Goal: Information Seeking & Learning: Learn about a topic

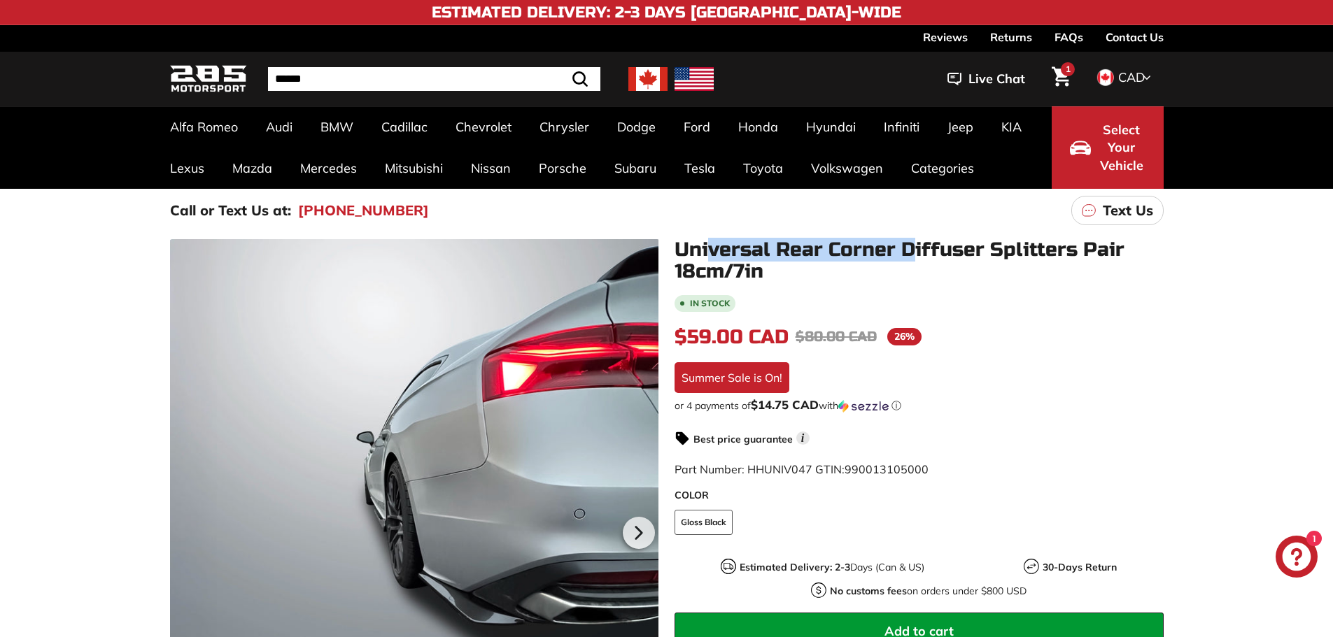
drag, startPoint x: 725, startPoint y: 243, endPoint x: 916, endPoint y: 242, distance: 191.7
click at [915, 242] on h1 "Universal Rear Corner Diffuser Splitters Pair 18cm/7in" at bounding box center [918, 260] width 489 height 43
click at [916, 242] on h1 "Universal Rear Corner Diffuser Splitters Pair 18cm/7in" at bounding box center [918, 260] width 489 height 43
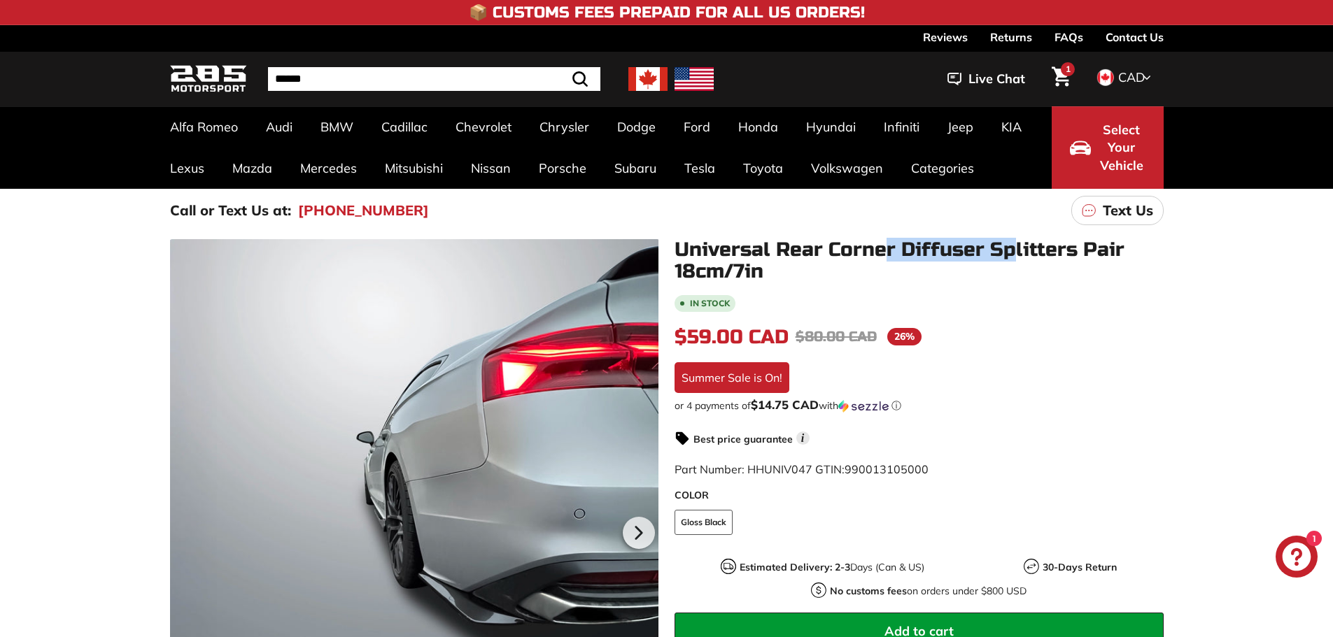
drag, startPoint x: 886, startPoint y: 246, endPoint x: 1010, endPoint y: 250, distance: 124.6
click at [1010, 250] on h1 "Universal Rear Corner Diffuser Splitters Pair 18cm/7in" at bounding box center [918, 260] width 489 height 43
click at [991, 262] on h1 "Universal Rear Corner Diffuser Splitters Pair 18cm/7in" at bounding box center [918, 260] width 489 height 43
drag, startPoint x: 941, startPoint y: 249, endPoint x: 1039, endPoint y: 249, distance: 97.9
click at [1039, 249] on h1 "Universal Rear Corner Diffuser Splitters Pair 18cm/7in" at bounding box center [918, 260] width 489 height 43
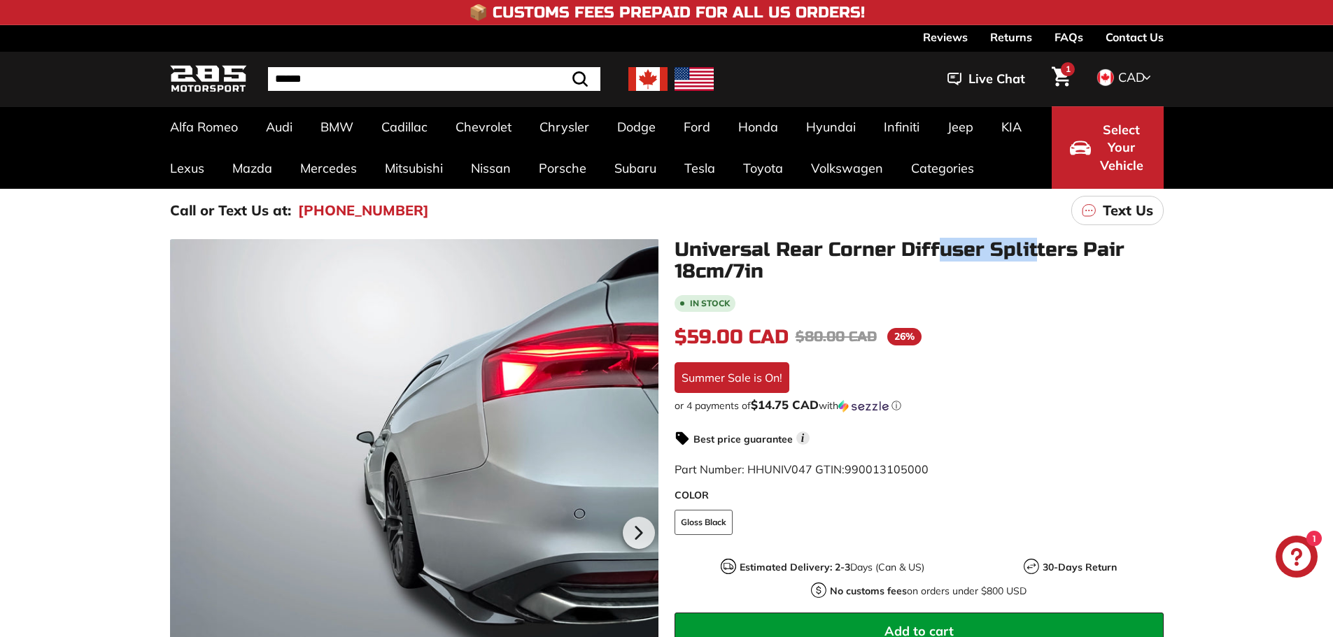
click at [1039, 249] on h1 "Universal Rear Corner Diffuser Splitters Pair 18cm/7in" at bounding box center [918, 260] width 489 height 43
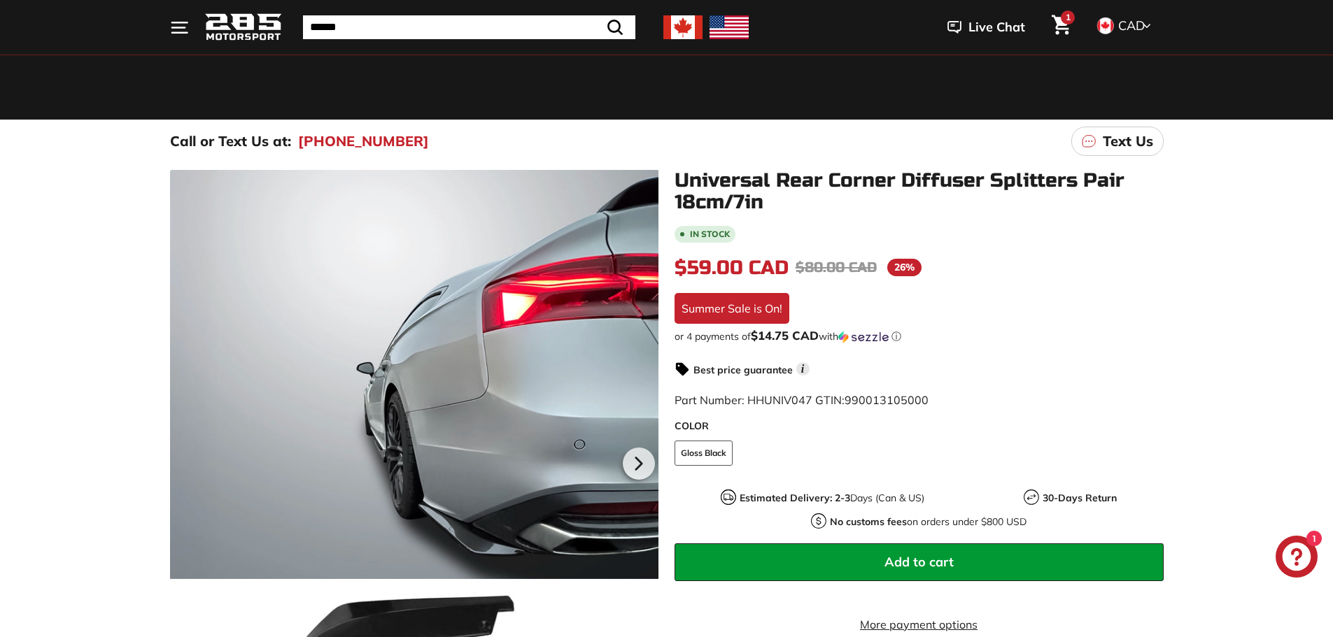
scroll to position [70, 0]
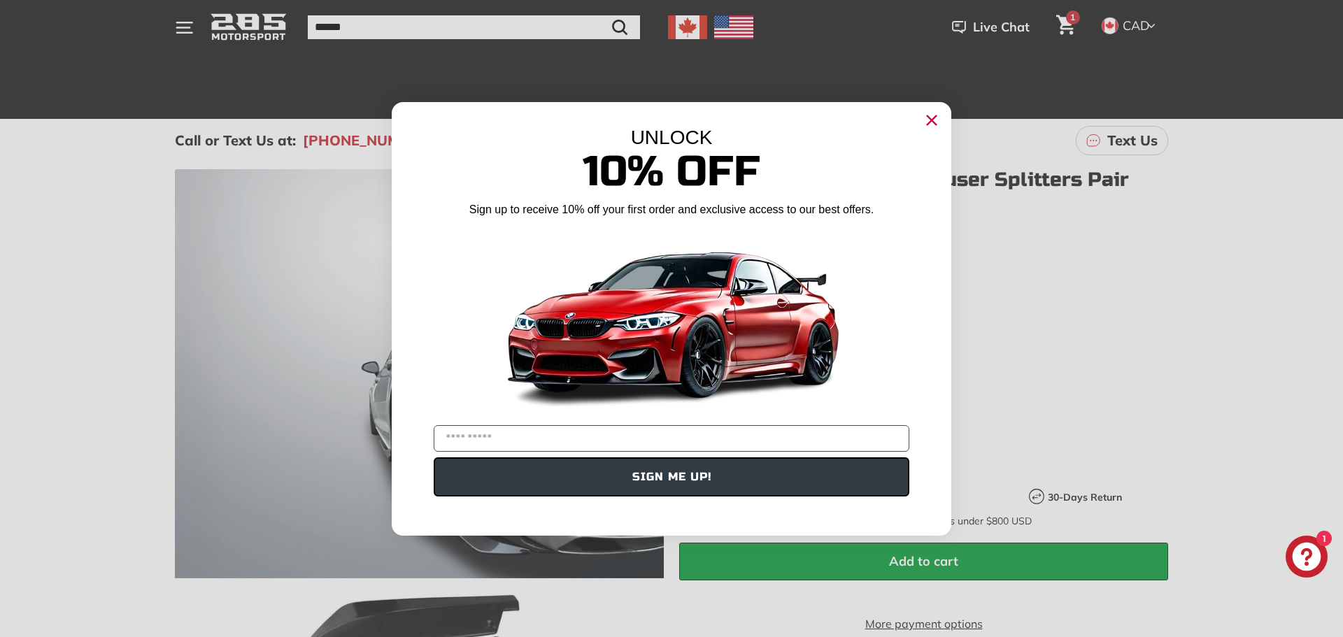
click at [934, 118] on icon "Close dialog" at bounding box center [932, 119] width 9 height 9
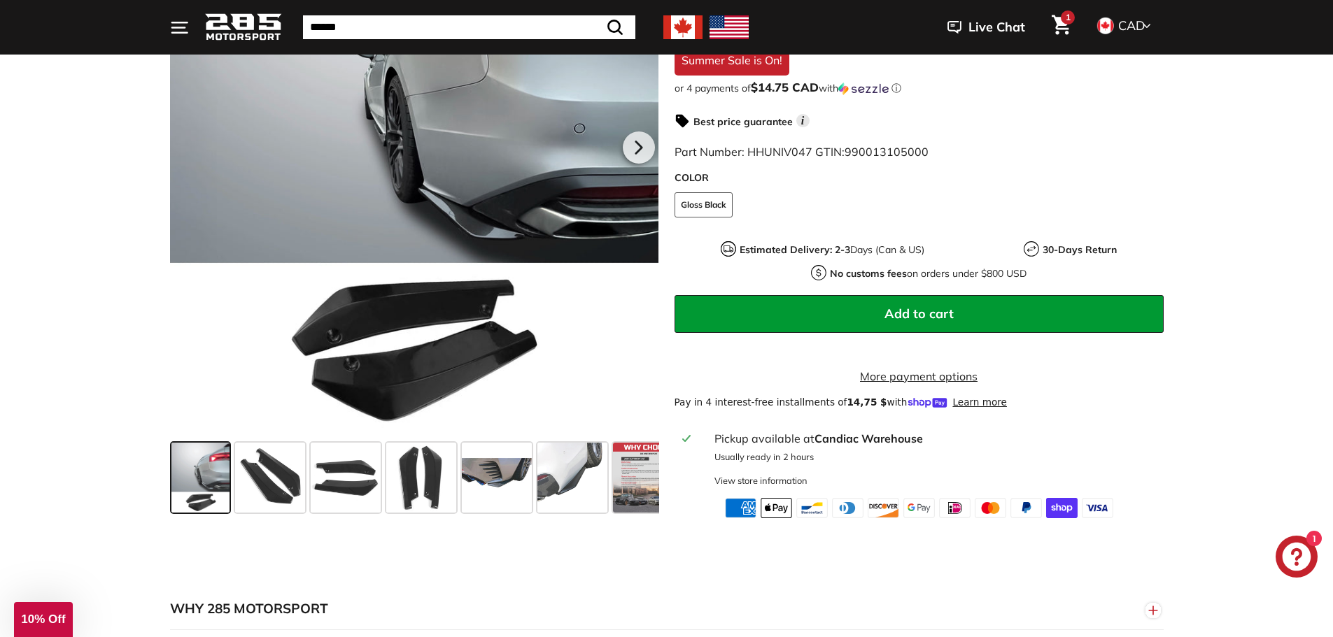
scroll to position [420, 0]
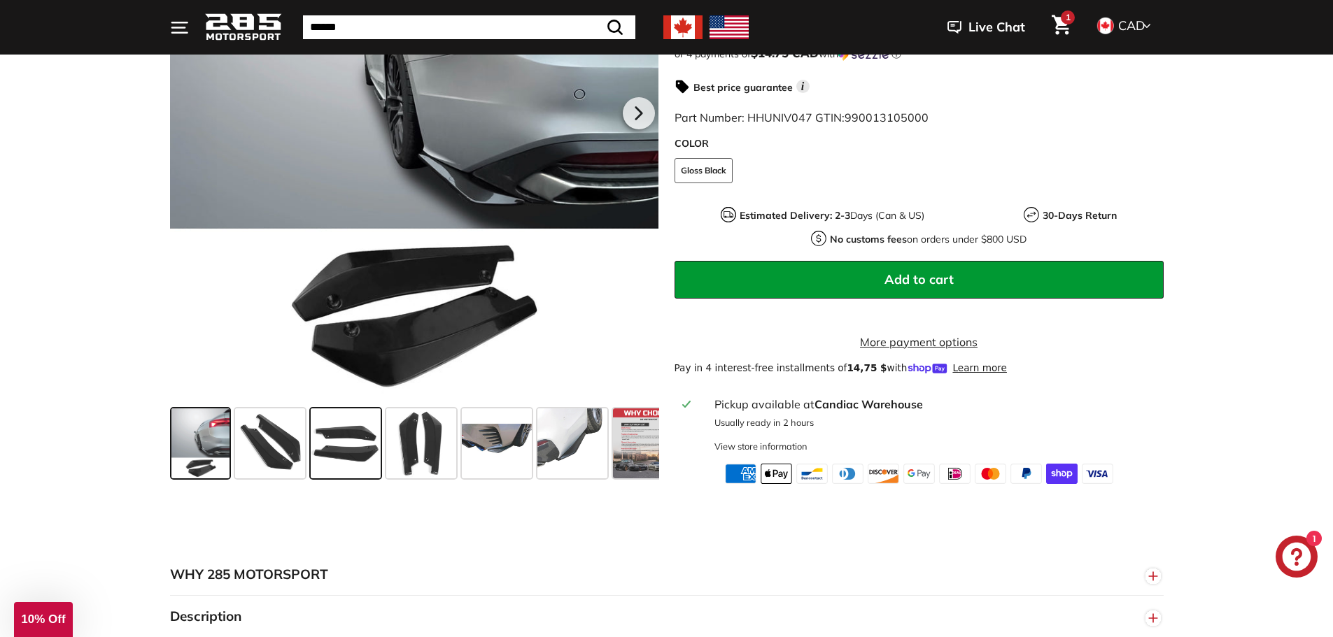
click at [336, 455] on span at bounding box center [346, 444] width 70 height 70
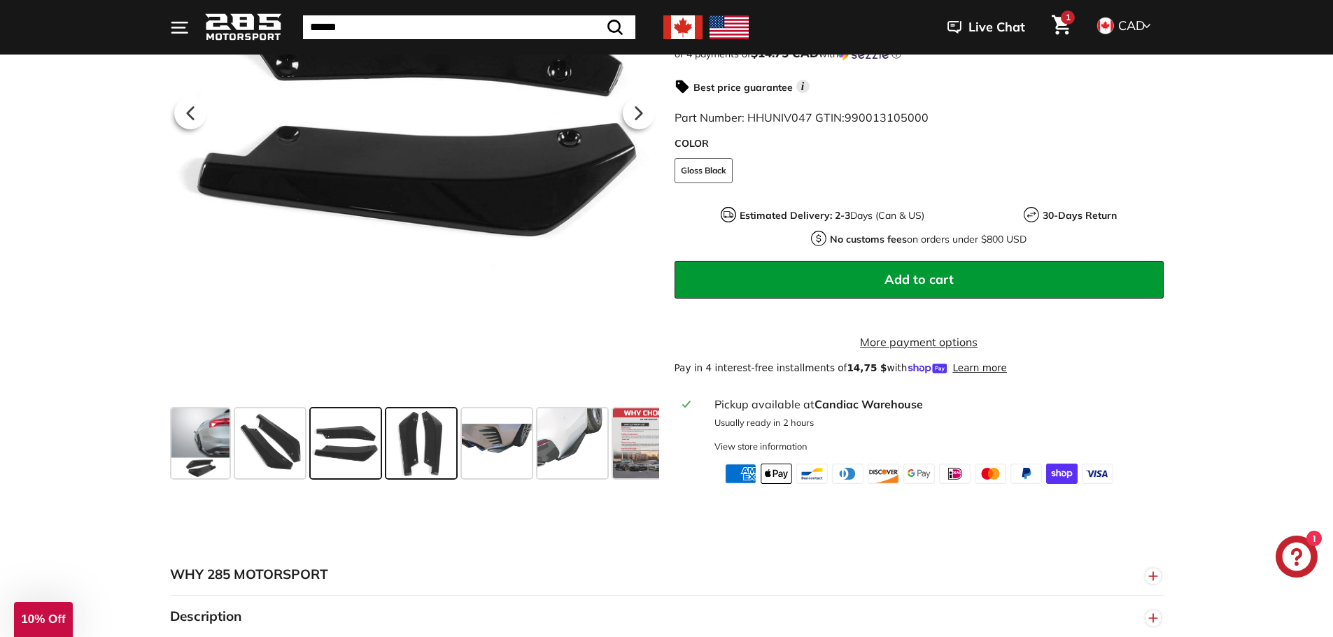
click at [418, 451] on span at bounding box center [421, 444] width 70 height 70
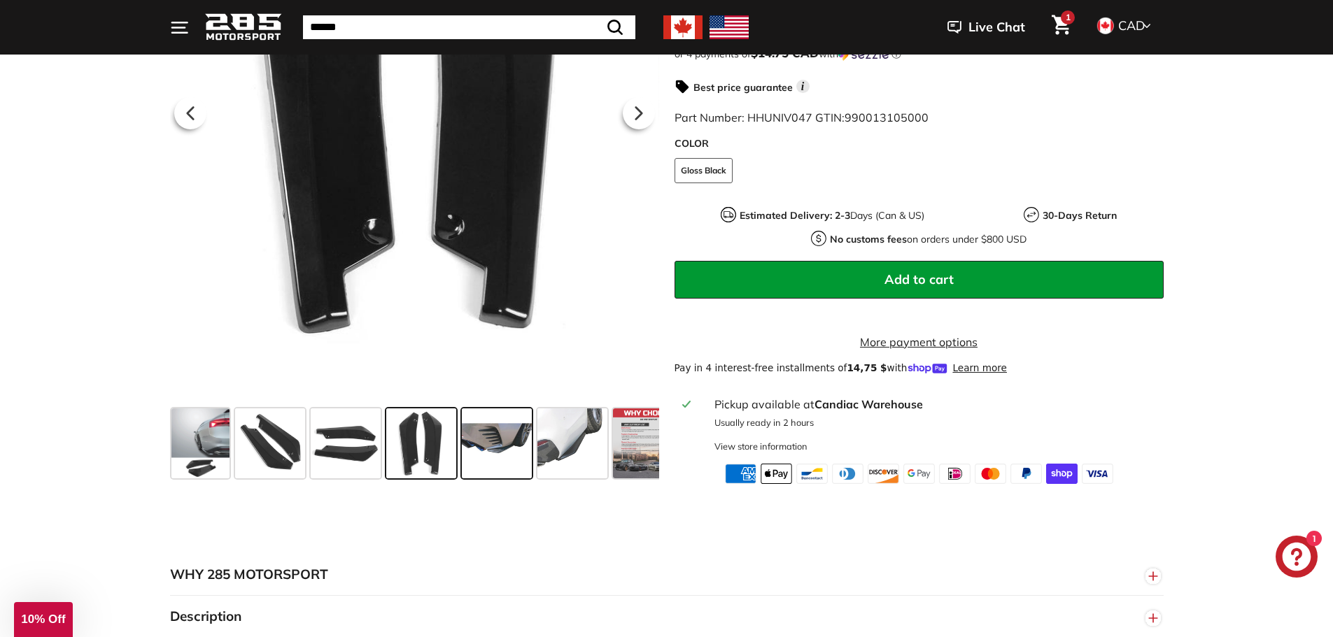
click at [513, 446] on span at bounding box center [497, 444] width 70 height 70
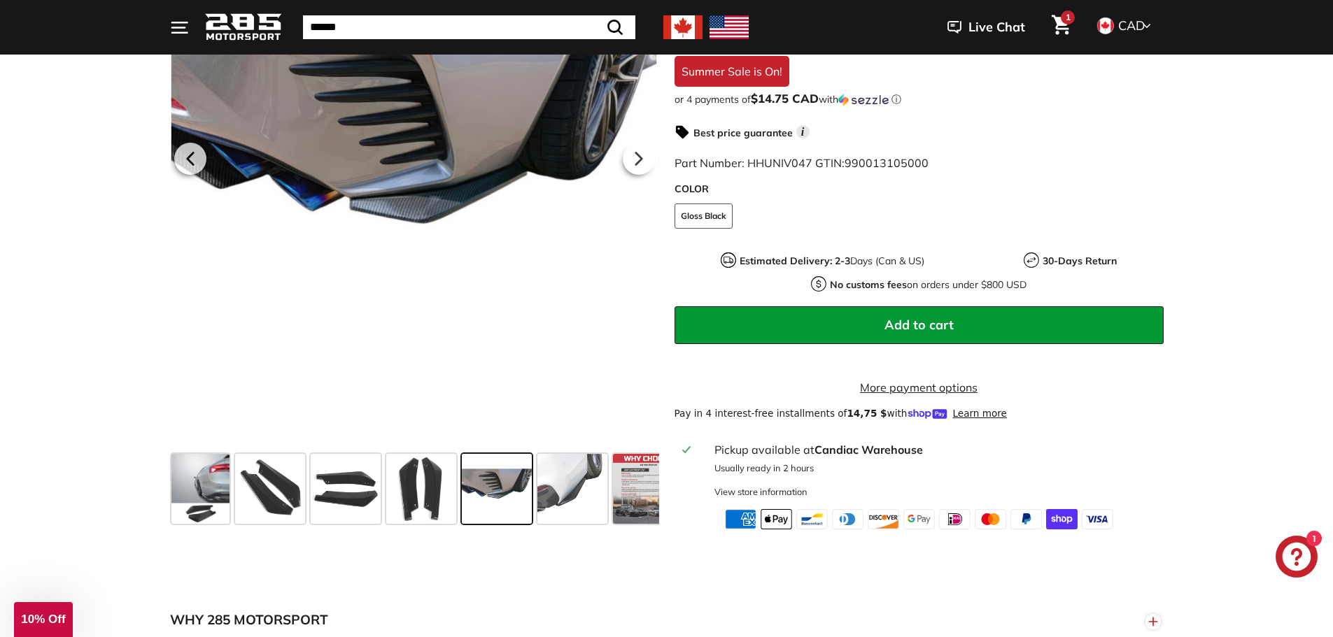
scroll to position [350, 0]
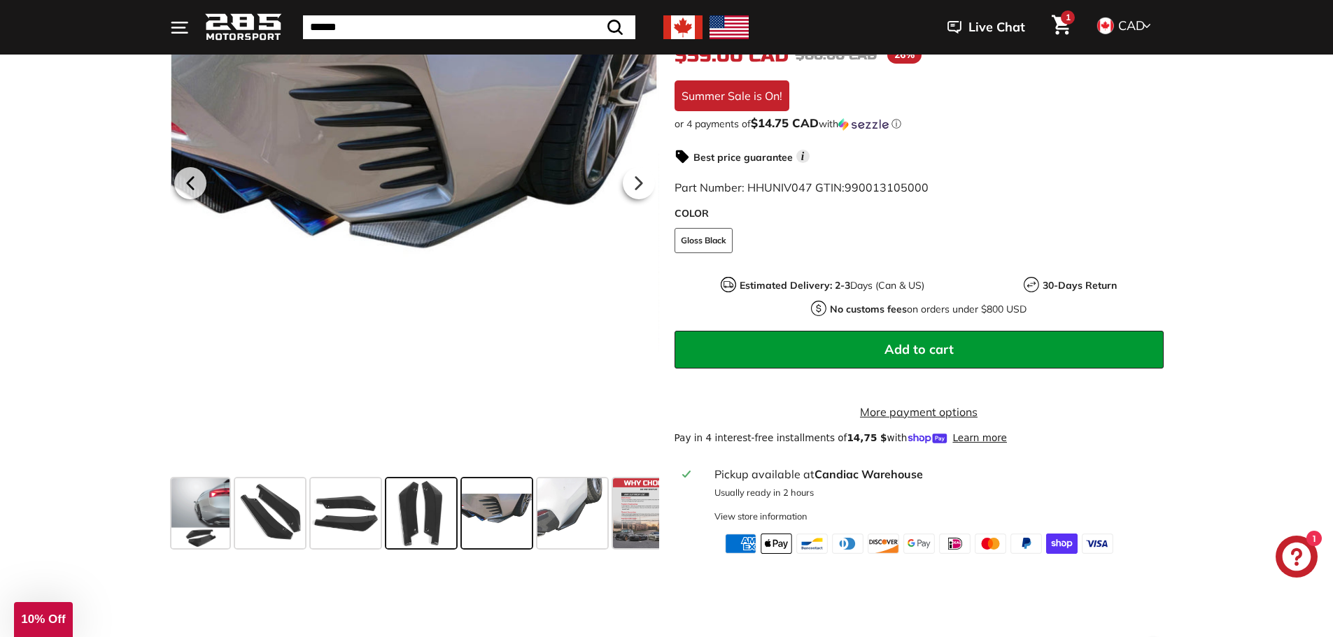
click at [404, 512] on span at bounding box center [421, 514] width 70 height 70
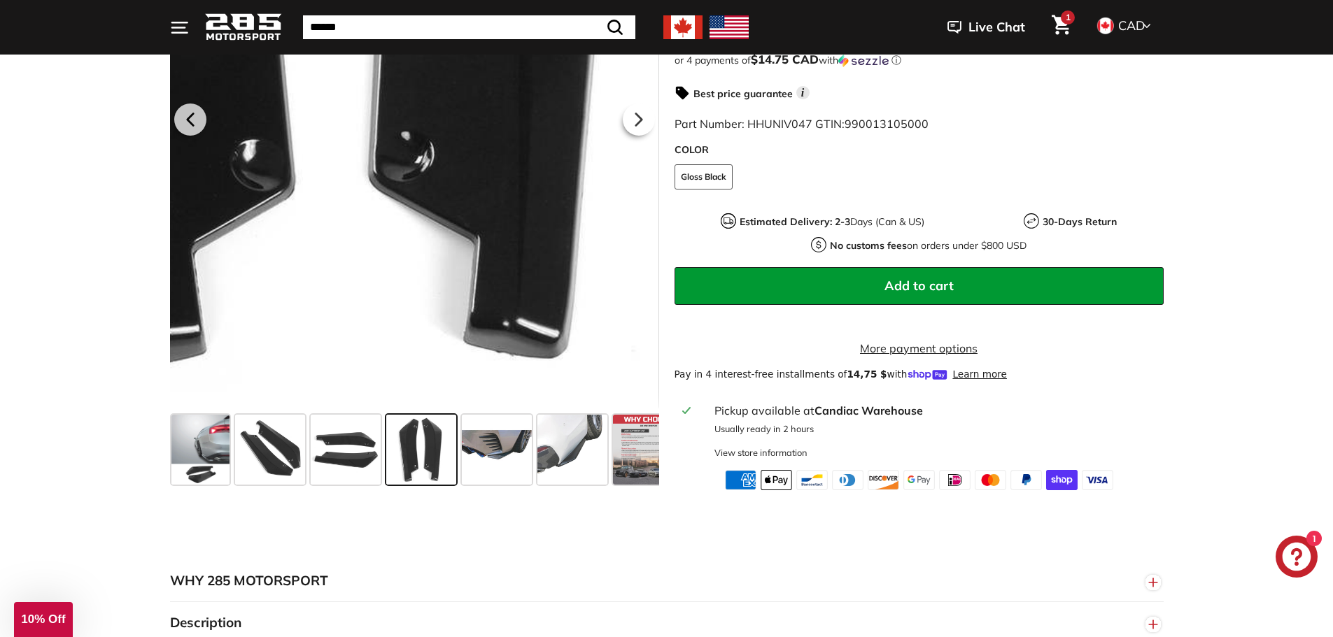
scroll to position [420, 0]
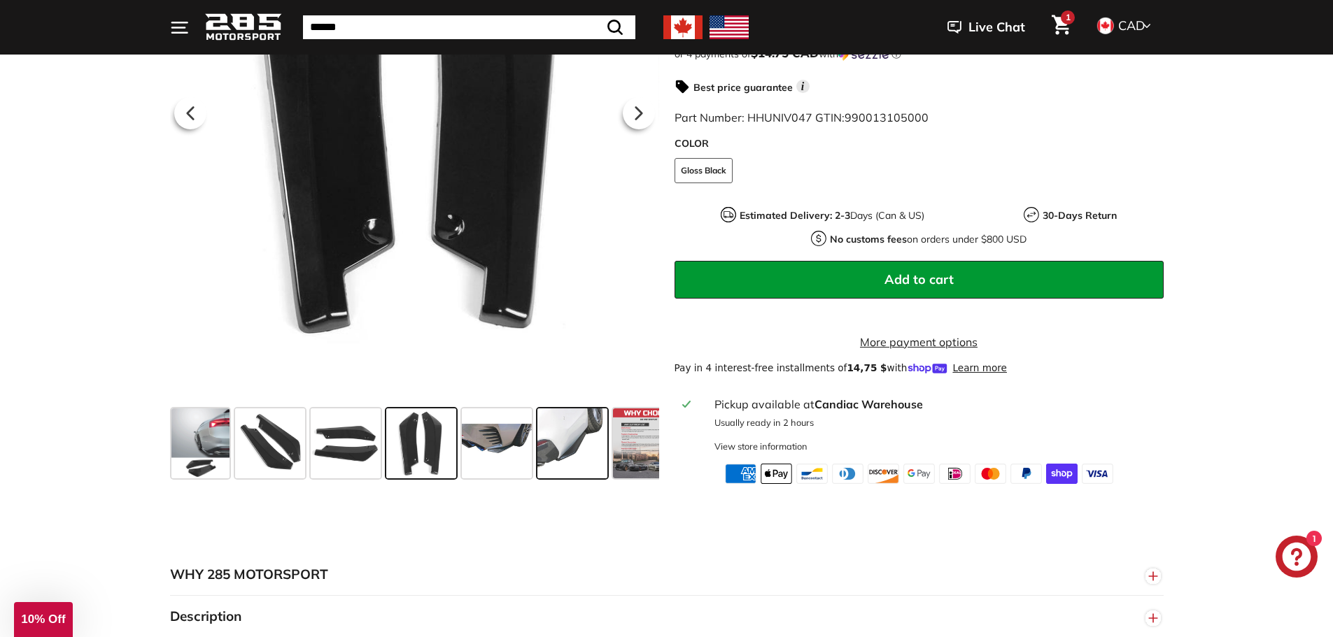
click at [569, 460] on span at bounding box center [572, 444] width 70 height 70
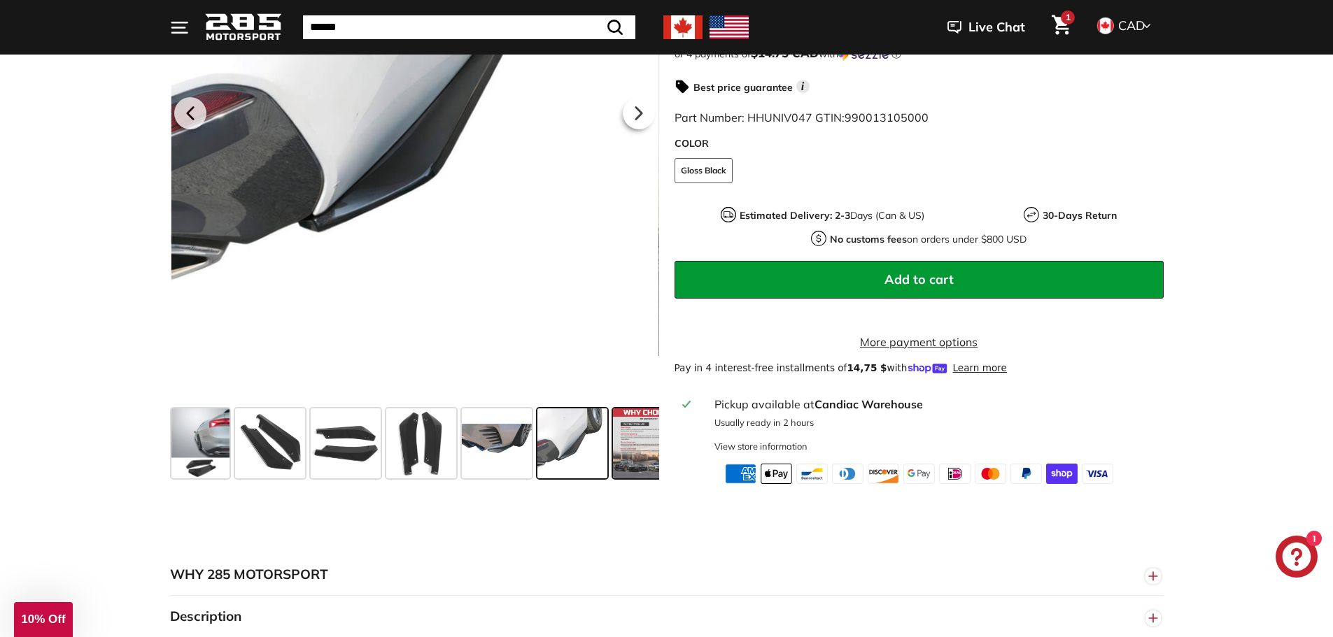
click at [627, 455] on span at bounding box center [648, 444] width 70 height 70
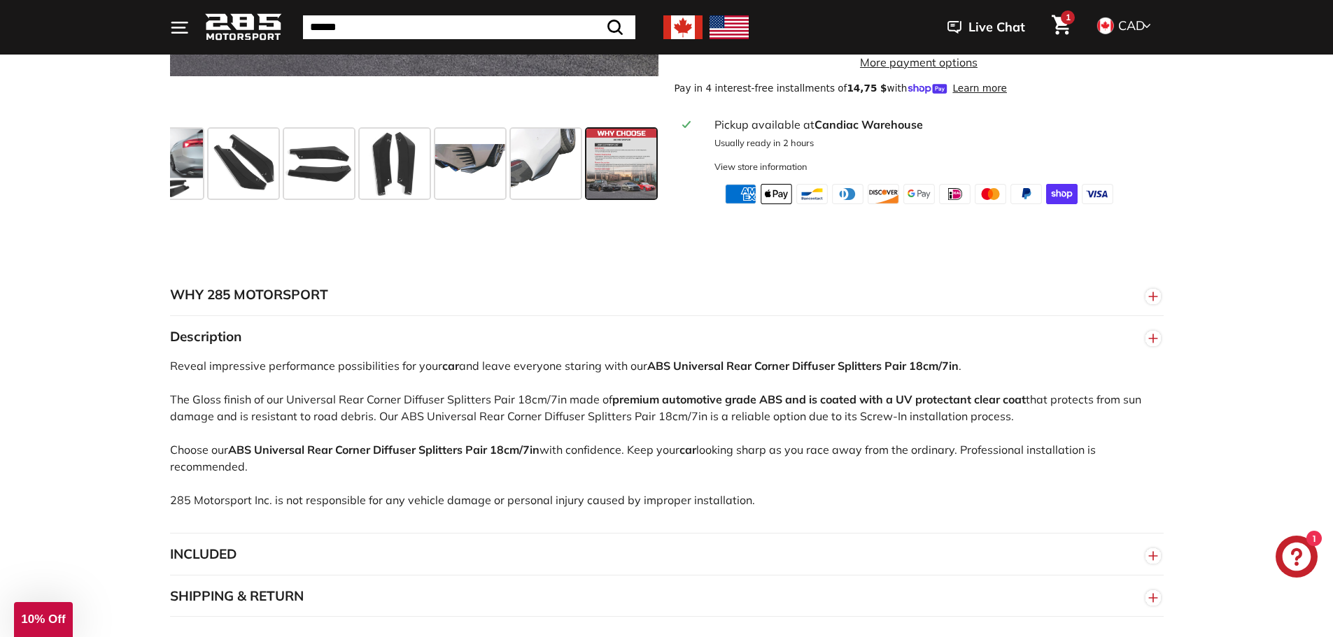
scroll to position [770, 0]
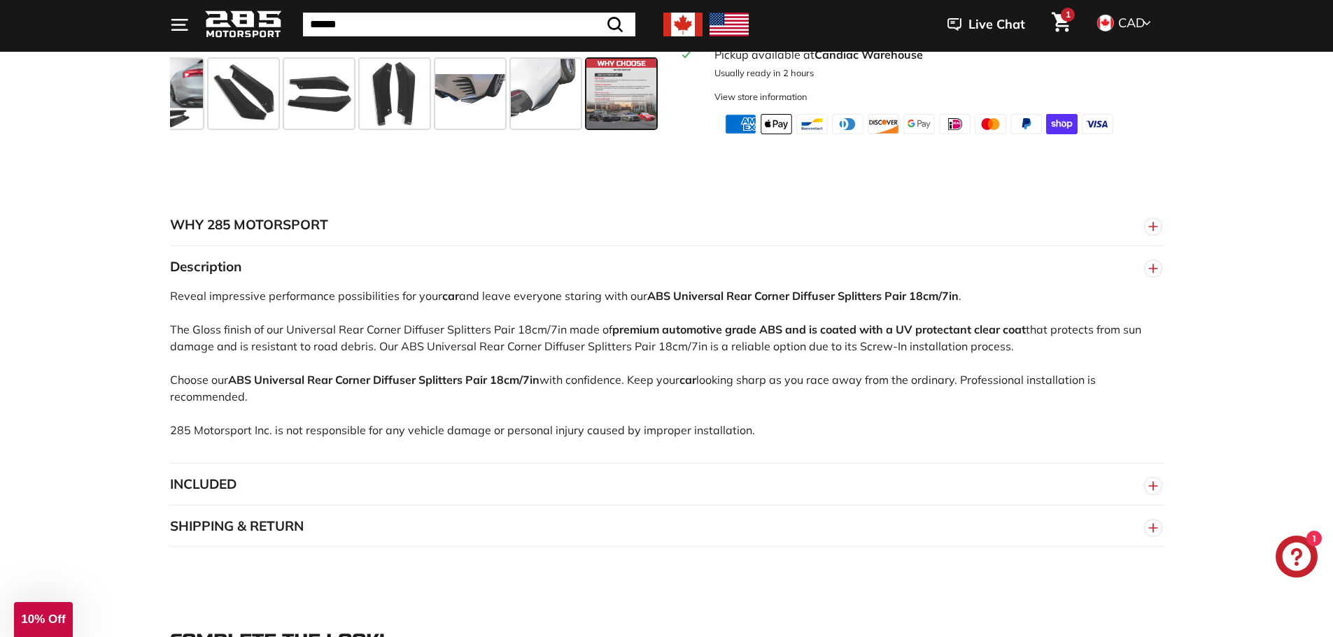
click at [923, 481] on button "INCLUDED" at bounding box center [666, 485] width 993 height 42
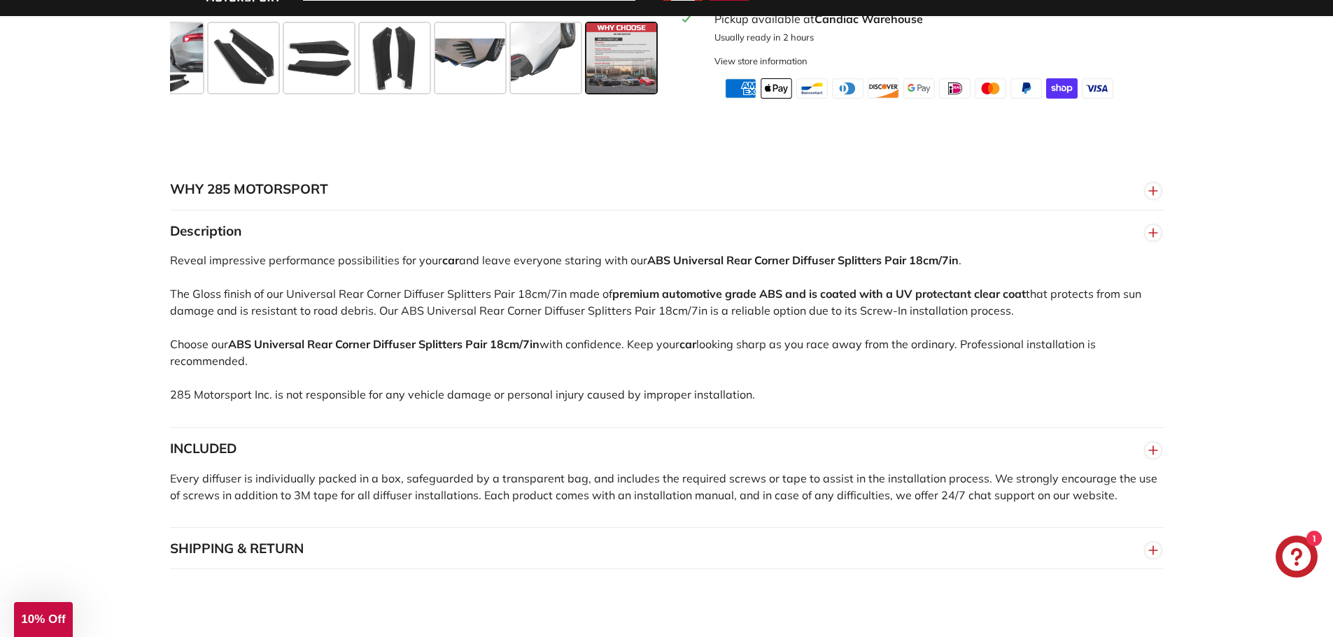
scroll to position [840, 0]
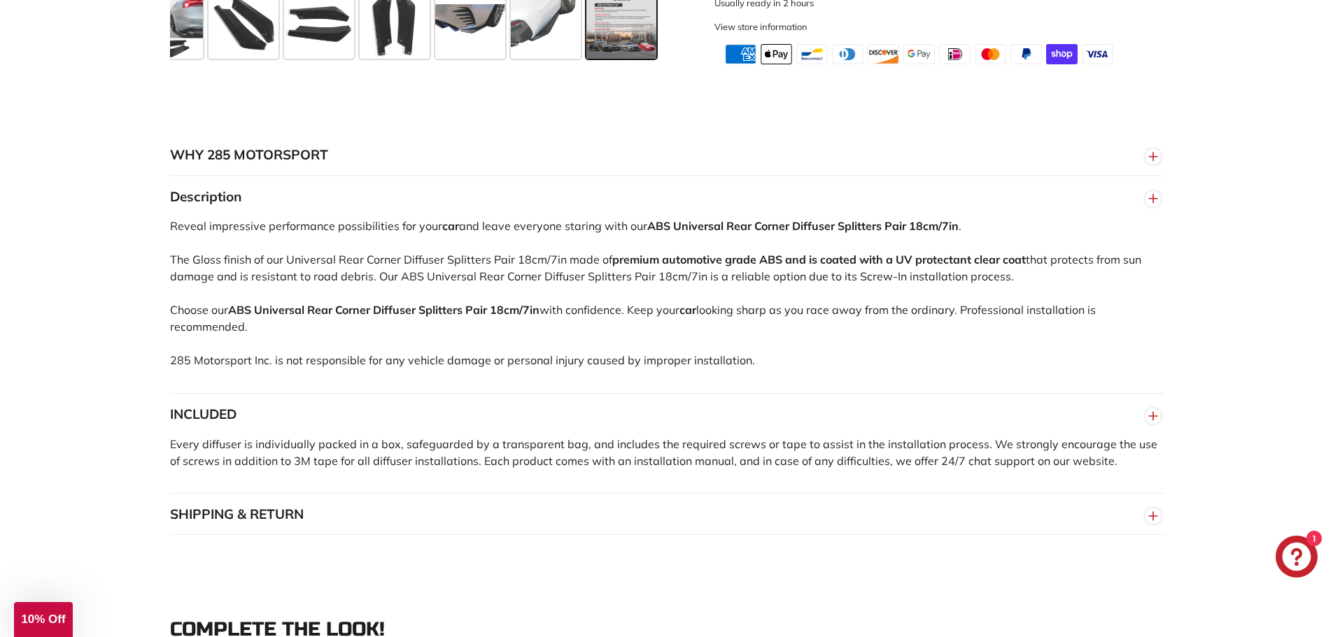
click at [855, 511] on button "SHIPPING & RETURN" at bounding box center [666, 515] width 993 height 42
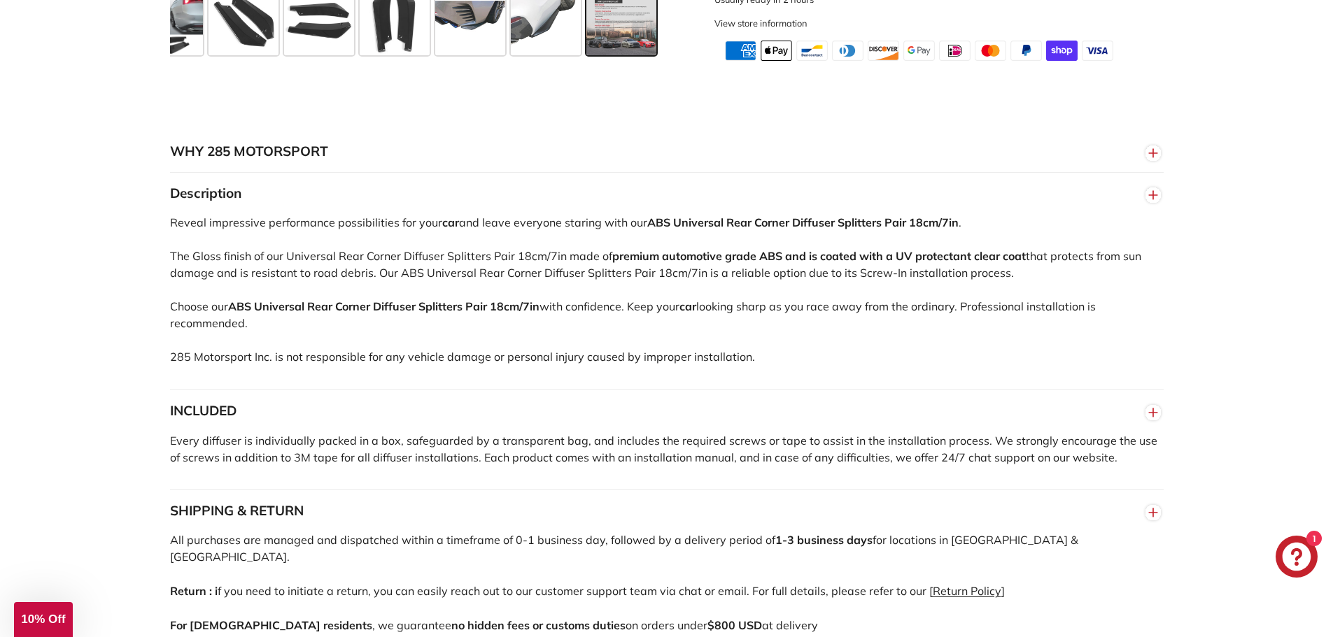
scroll to position [630, 0]
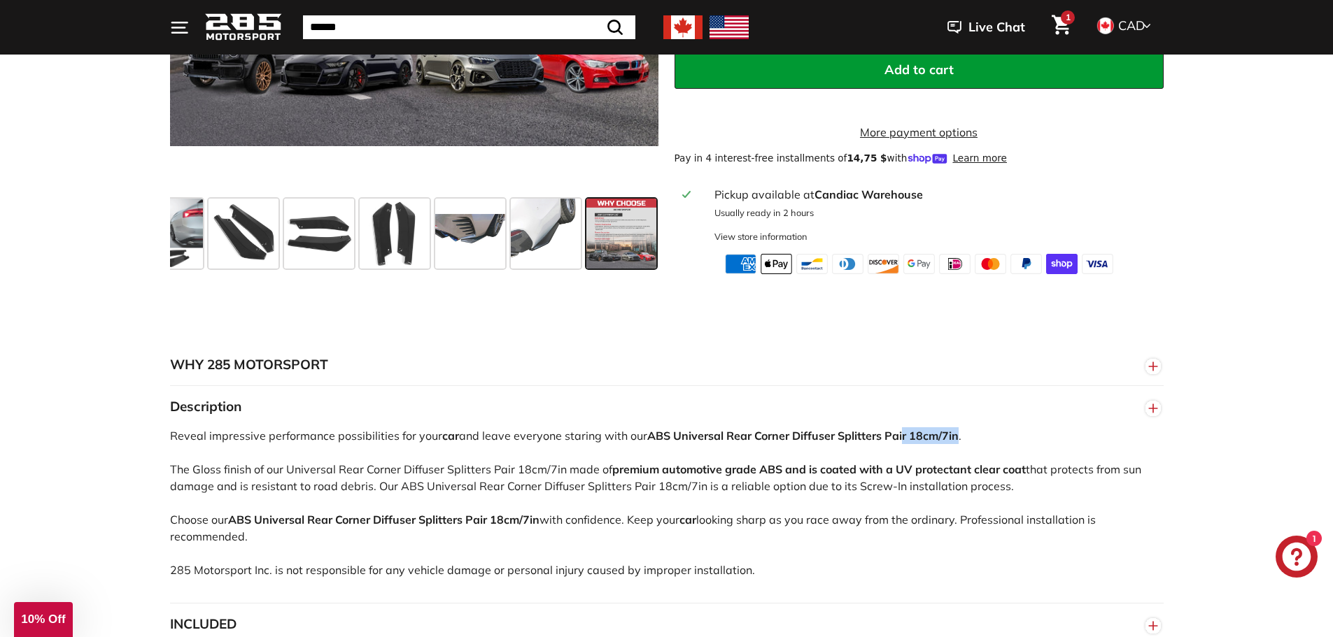
drag, startPoint x: 902, startPoint y: 432, endPoint x: 960, endPoint y: 439, distance: 58.5
click at [960, 439] on div "Reveal impressive performance possibilities for your car and leave everyone sta…" at bounding box center [666, 515] width 993 height 176
drag, startPoint x: 971, startPoint y: 439, endPoint x: 883, endPoint y: 441, distance: 88.2
click at [883, 441] on div "Reveal impressive performance possibilities for your car and leave everyone sta…" at bounding box center [666, 515] width 993 height 176
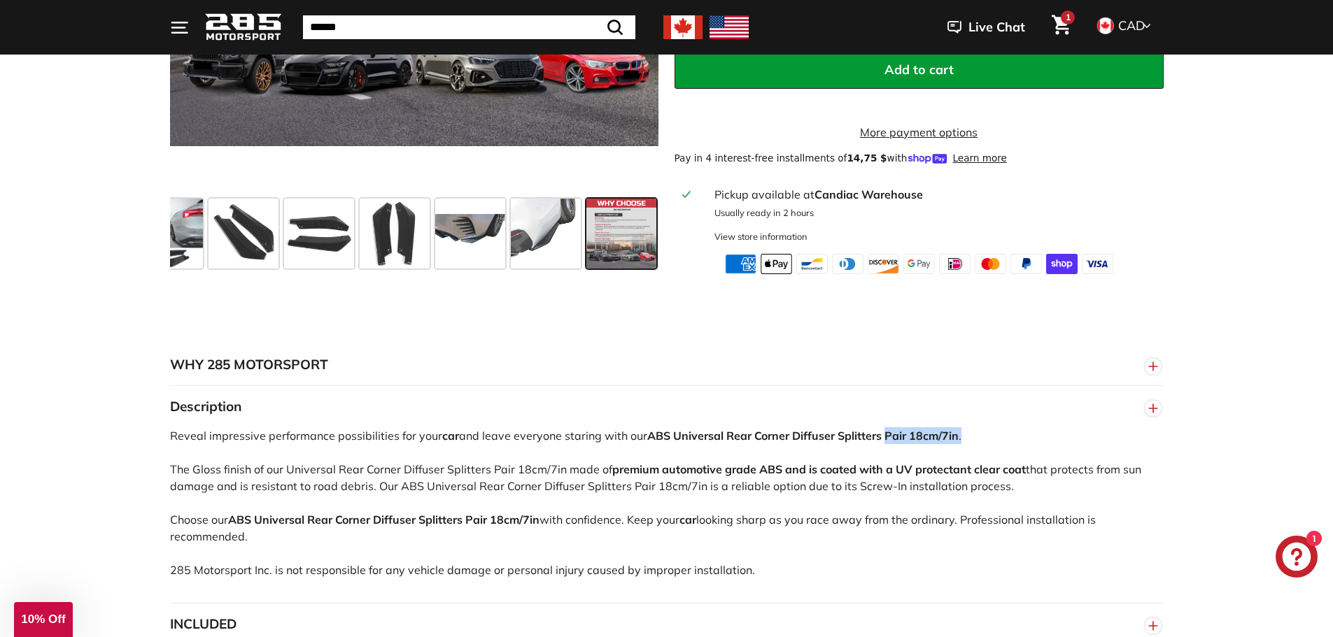
click at [883, 441] on strong "ABS Universal Rear Corner Diffuser Splitters Pair 18cm/7in" at bounding box center [802, 436] width 311 height 14
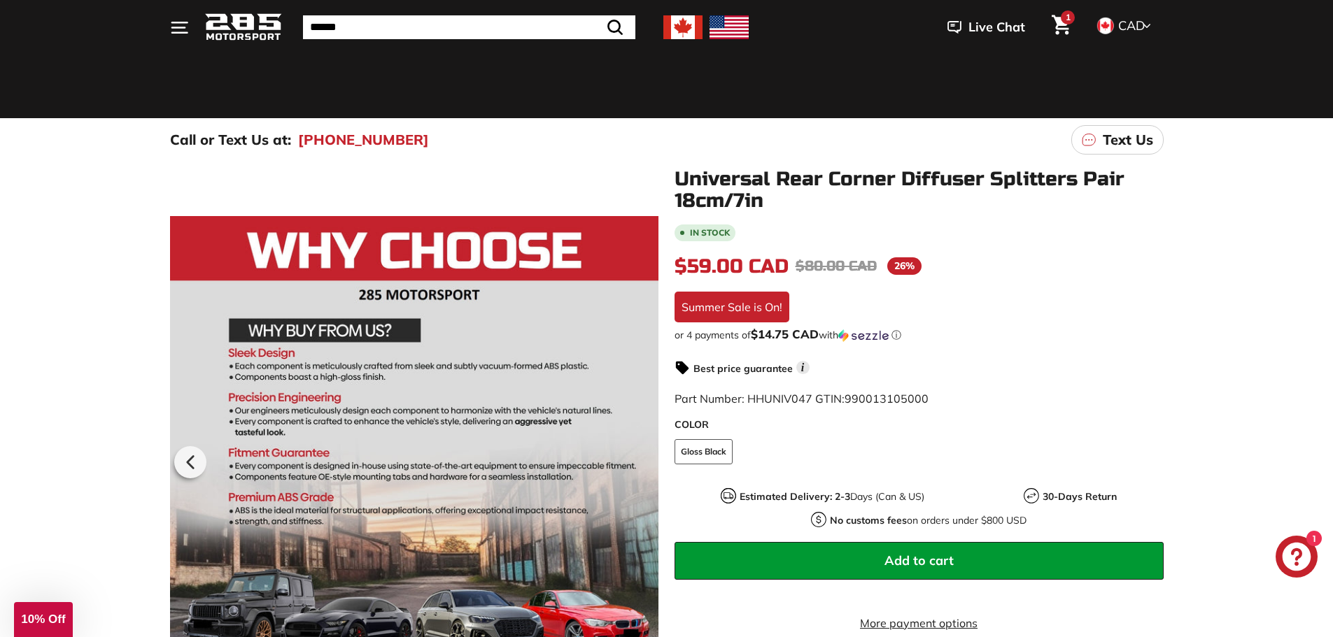
scroll to position [70, 0]
